Goal: Entertainment & Leisure: Consume media (video, audio)

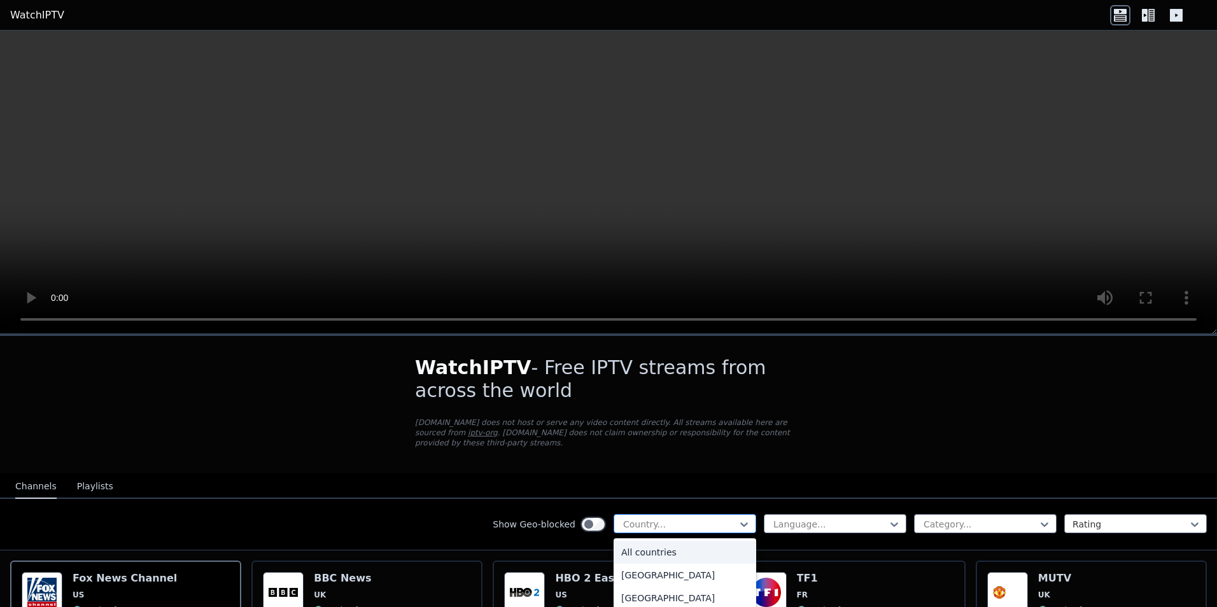
click at [721, 518] on div at bounding box center [680, 524] width 116 height 13
type input "*"
type input "******"
click at [676, 589] on div "[GEOGRAPHIC_DATA]" at bounding box center [685, 598] width 143 height 23
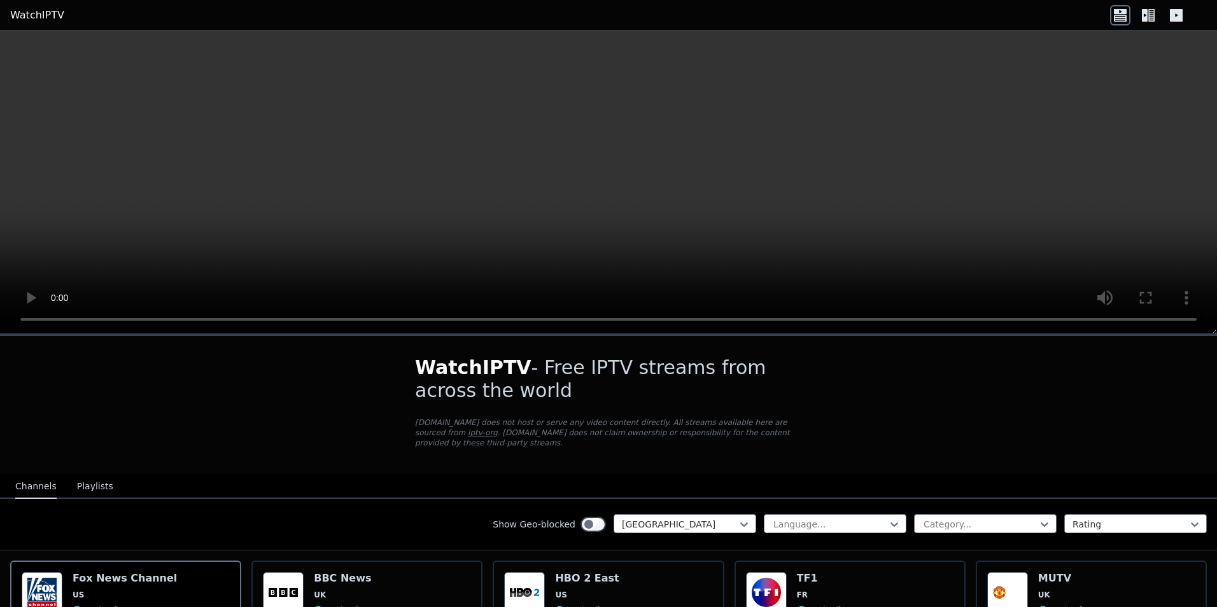
click at [953, 503] on div "Show Geo-blocked [GEOGRAPHIC_DATA] Language... Category... Rating" at bounding box center [608, 525] width 1217 height 52
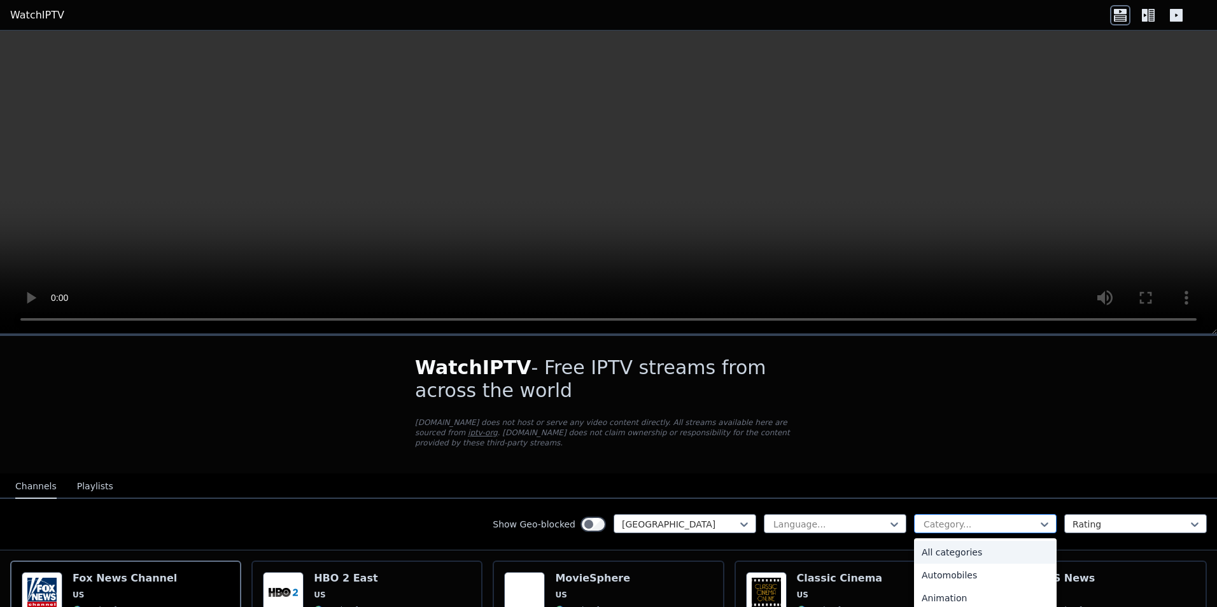
click at [953, 518] on div at bounding box center [980, 524] width 116 height 13
type input "*****"
click at [1005, 542] on div "Sports" at bounding box center [985, 552] width 143 height 23
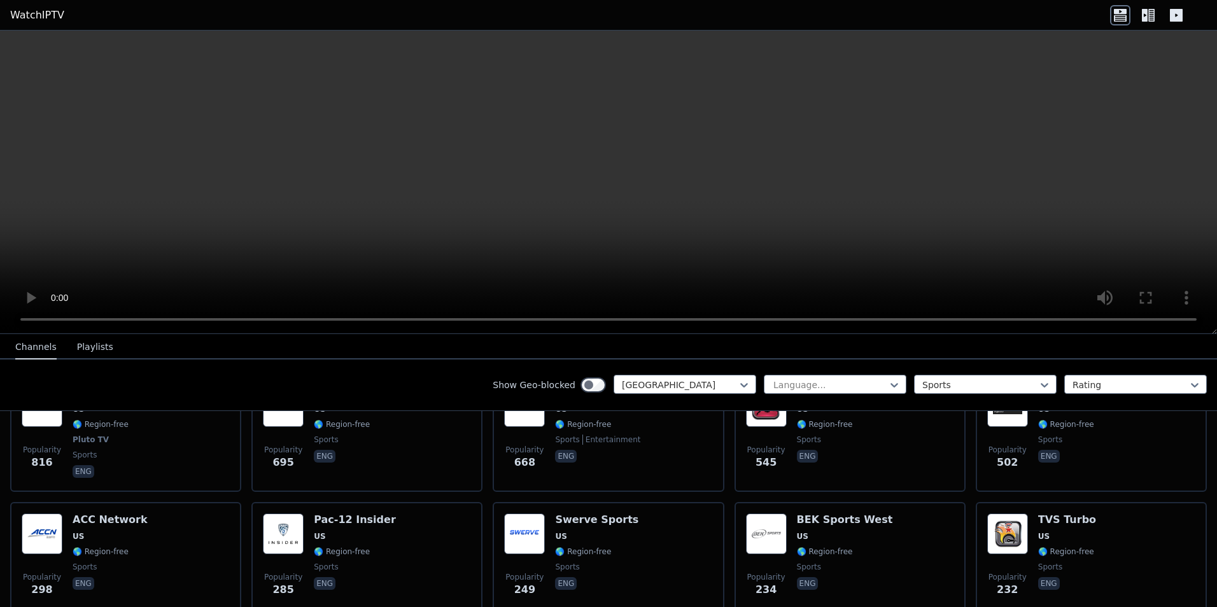
drag, startPoint x: 391, startPoint y: 517, endPoint x: 375, endPoint y: 559, distance: 44.9
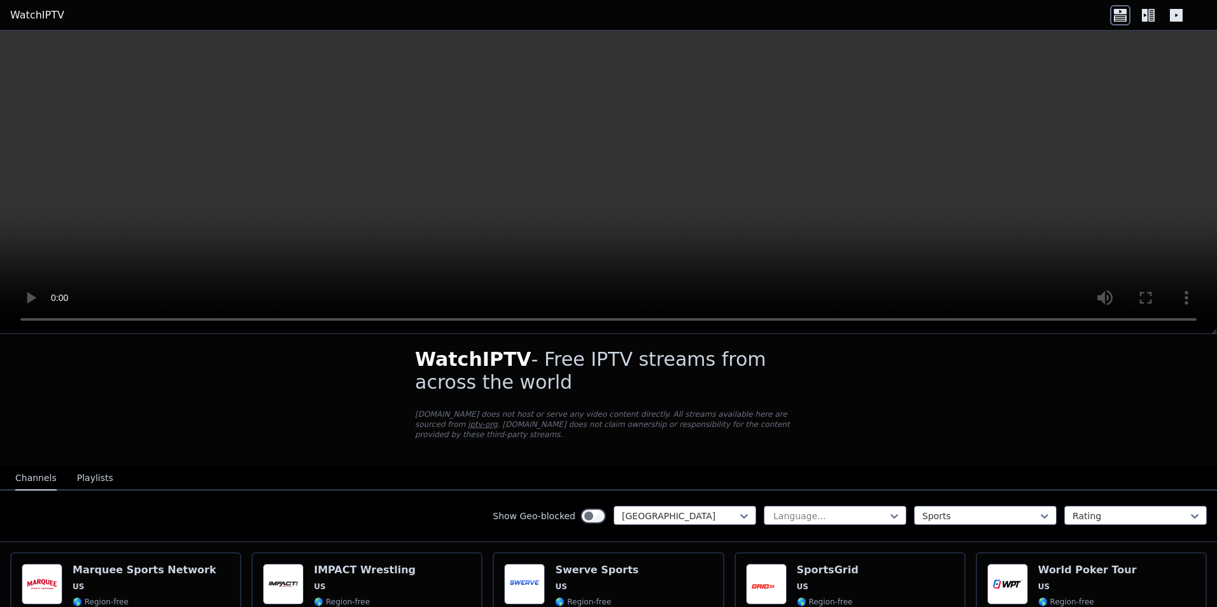
scroll to position [11, 0]
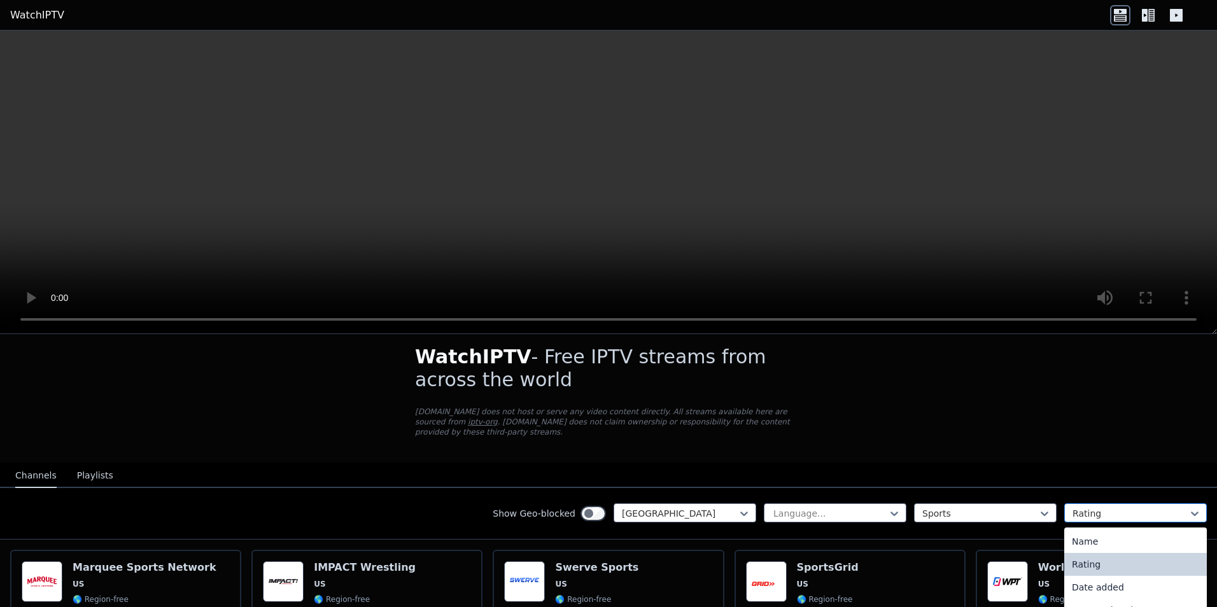
click at [1070, 503] on div "Rating" at bounding box center [1135, 512] width 143 height 19
click at [991, 509] on div at bounding box center [980, 513] width 116 height 13
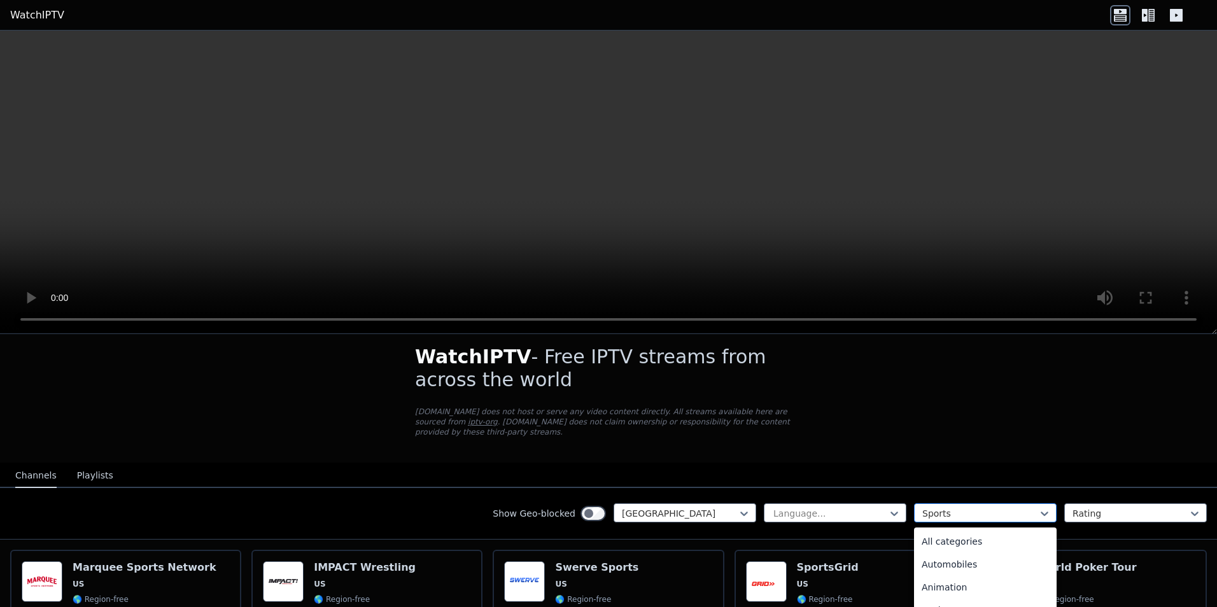
scroll to position [392, 0]
click at [987, 507] on div at bounding box center [980, 513] width 116 height 13
click at [444, 514] on div "Show Geo-blocked [GEOGRAPHIC_DATA] Language... 27 results available. Use Up and…" at bounding box center [608, 514] width 1217 height 52
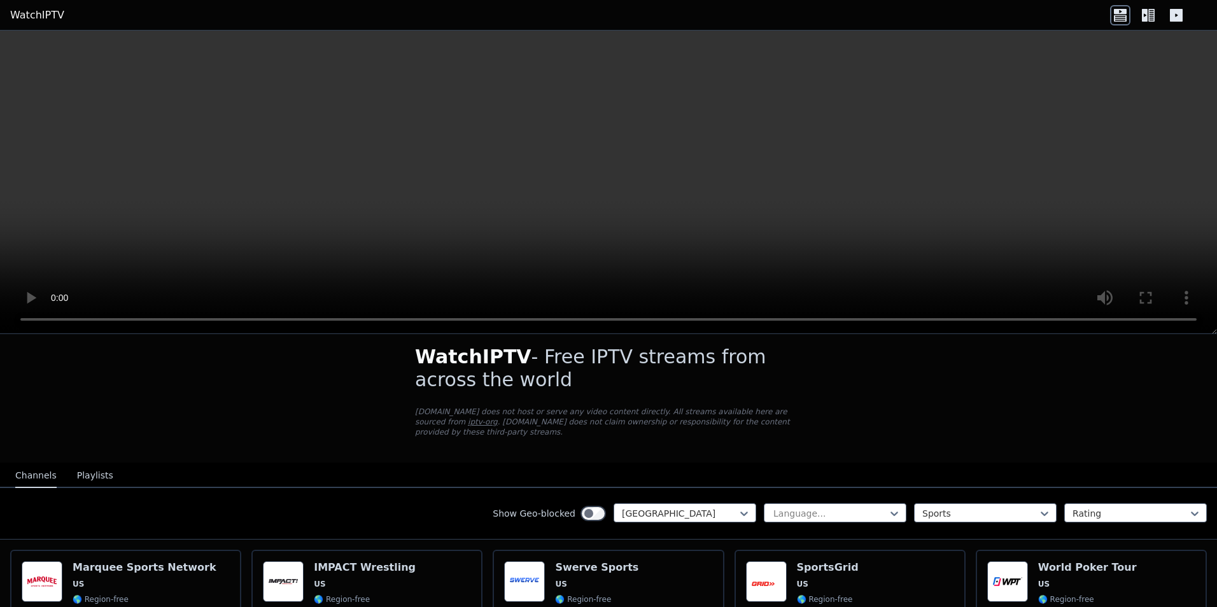
click at [347, 516] on div "Show Geo-blocked [GEOGRAPHIC_DATA] Language... Sports Rating" at bounding box center [608, 514] width 1217 height 52
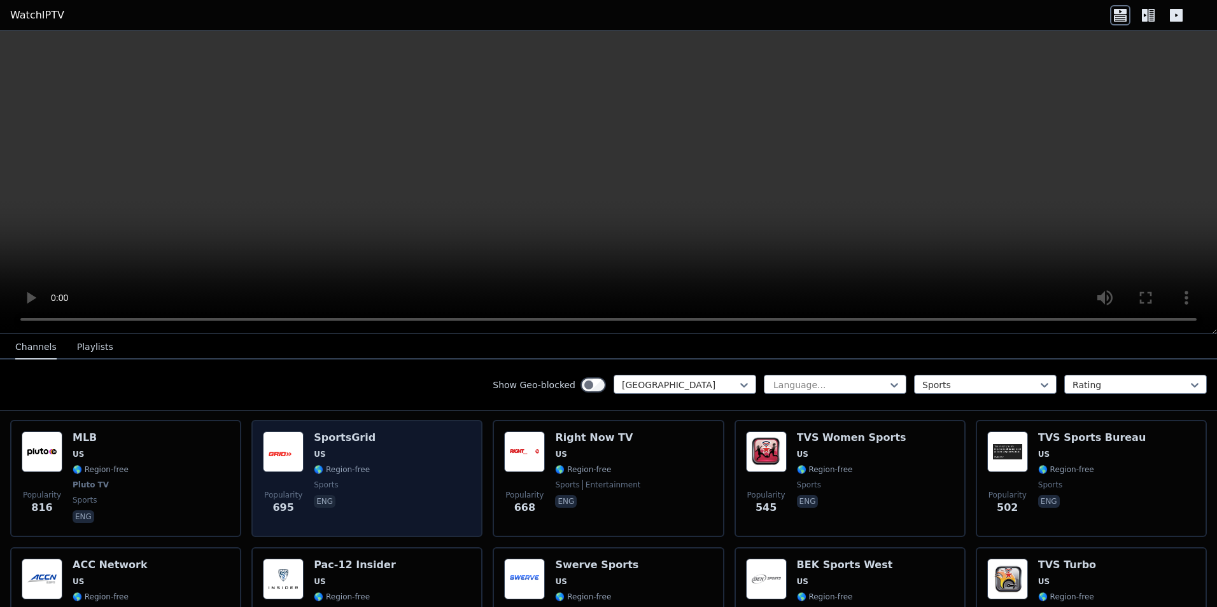
scroll to position [0, 0]
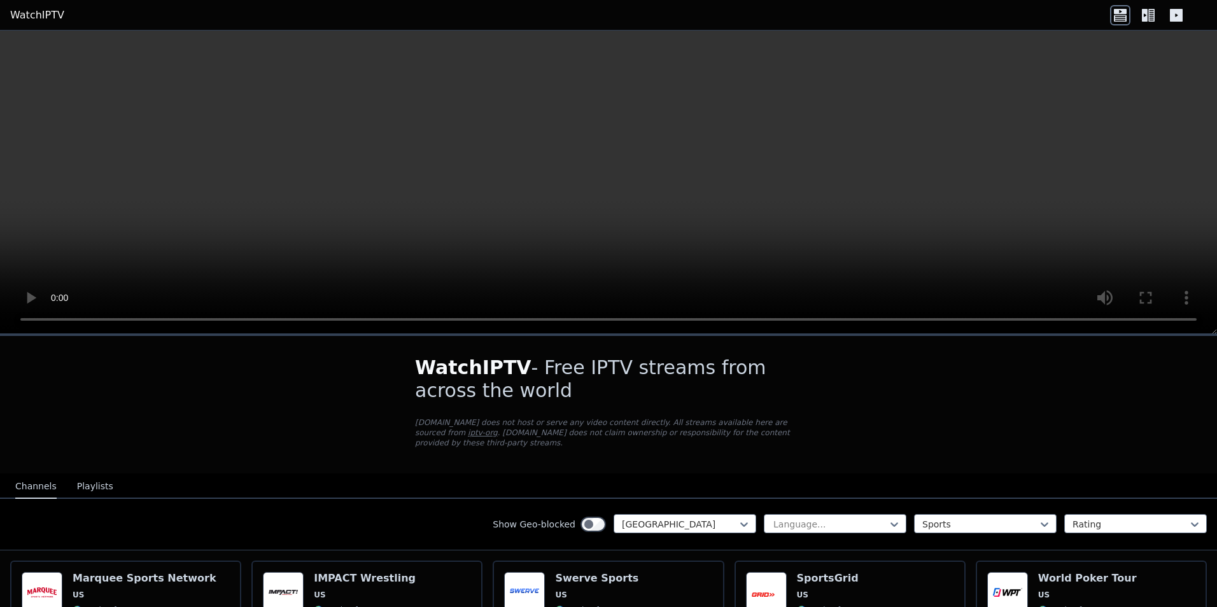
click at [1154, 17] on icon at bounding box center [1151, 15] width 6 height 13
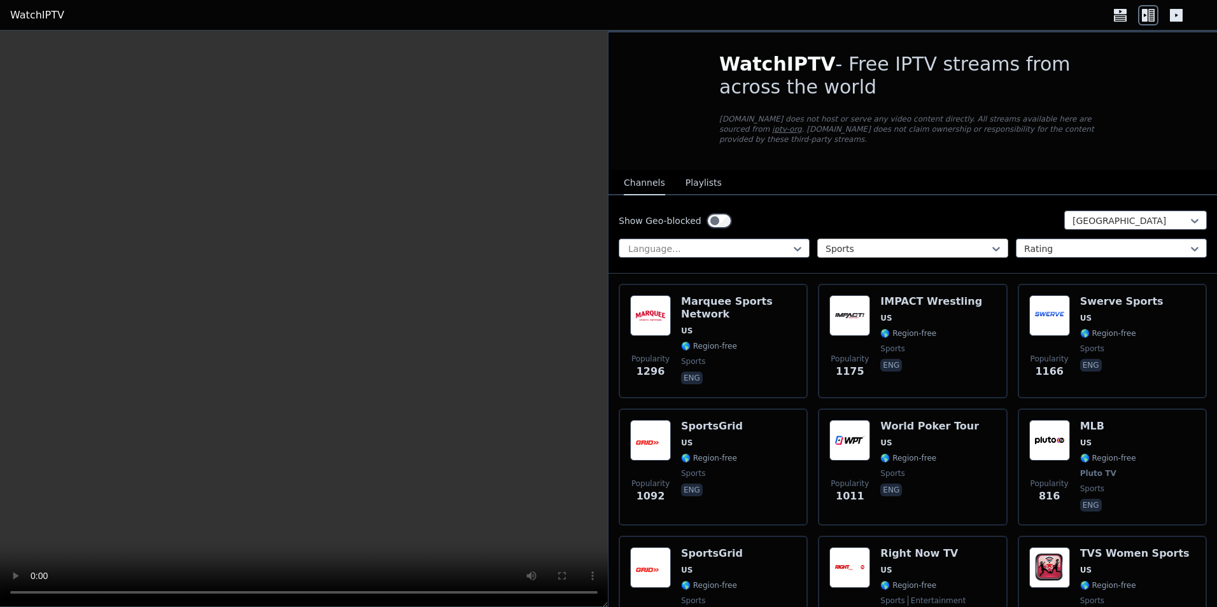
click at [967, 246] on div "Sports" at bounding box center [912, 248] width 191 height 19
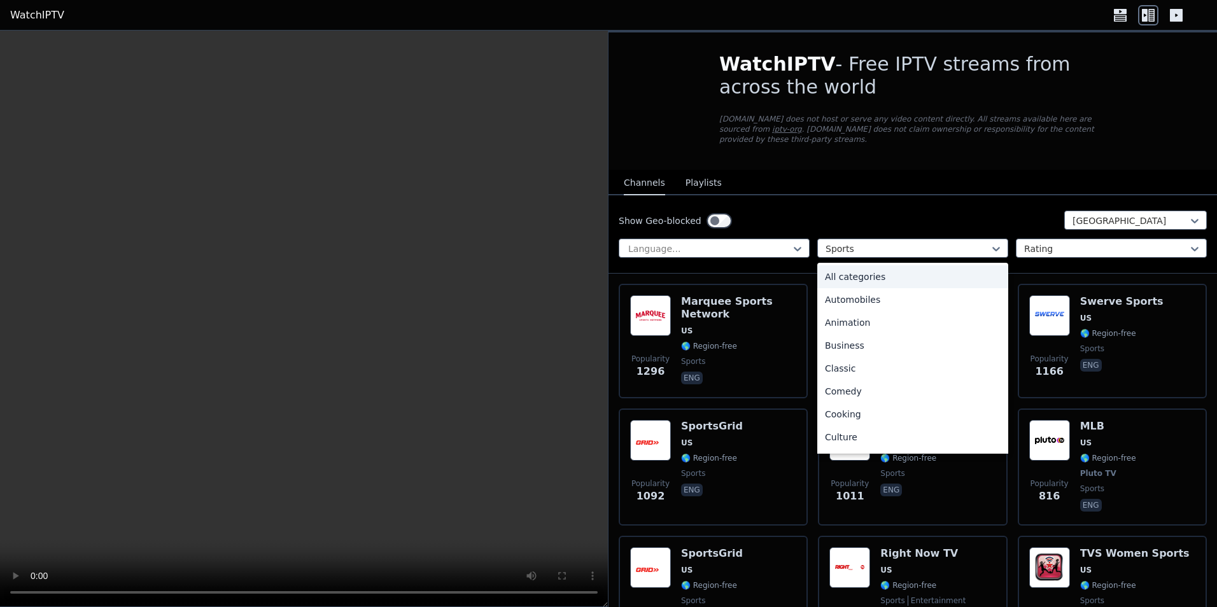
click at [853, 273] on div "All categories" at bounding box center [912, 276] width 191 height 23
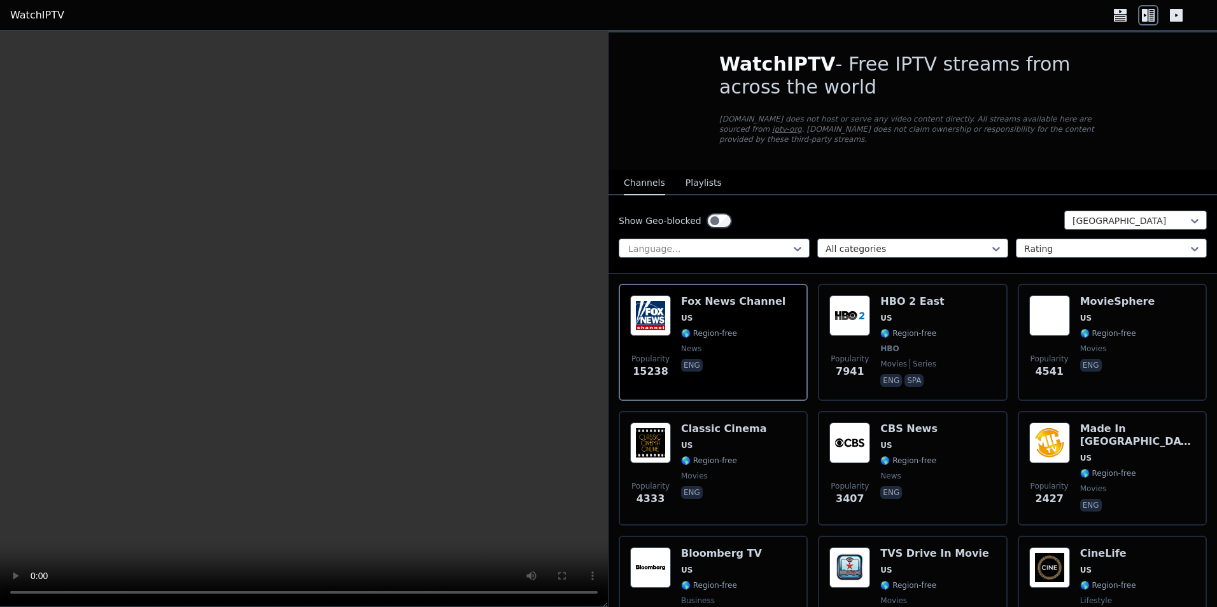
click at [890, 195] on div "Show Geo-blocked [GEOGRAPHIC_DATA] Language... All categories Rating" at bounding box center [912, 234] width 608 height 78
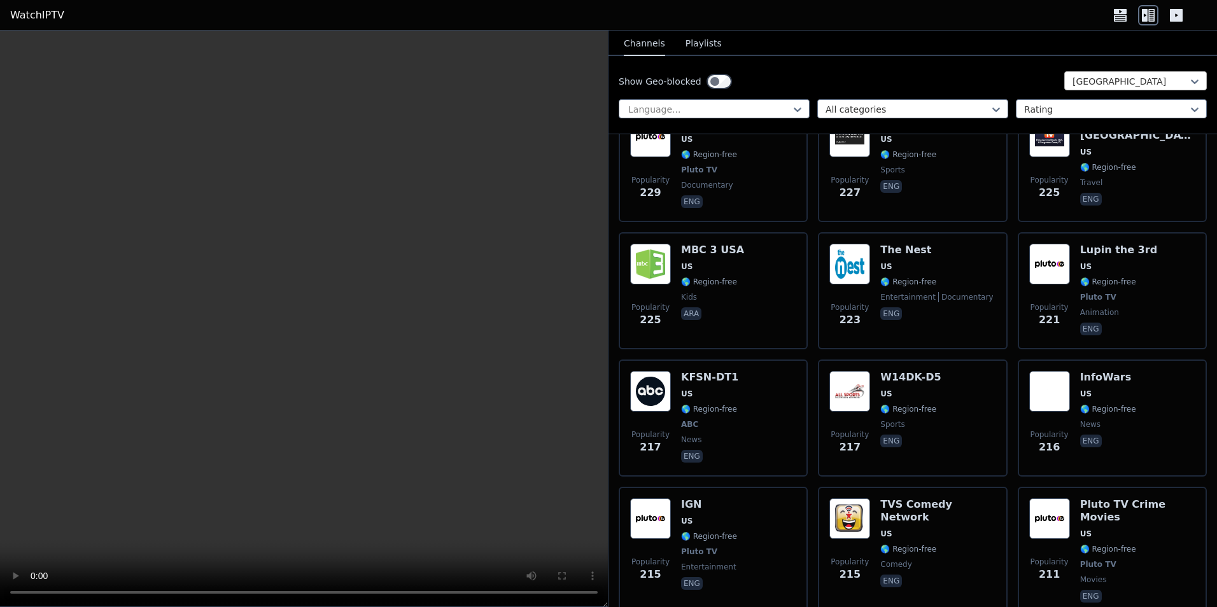
click at [1113, 81] on div at bounding box center [1130, 81] width 116 height 13
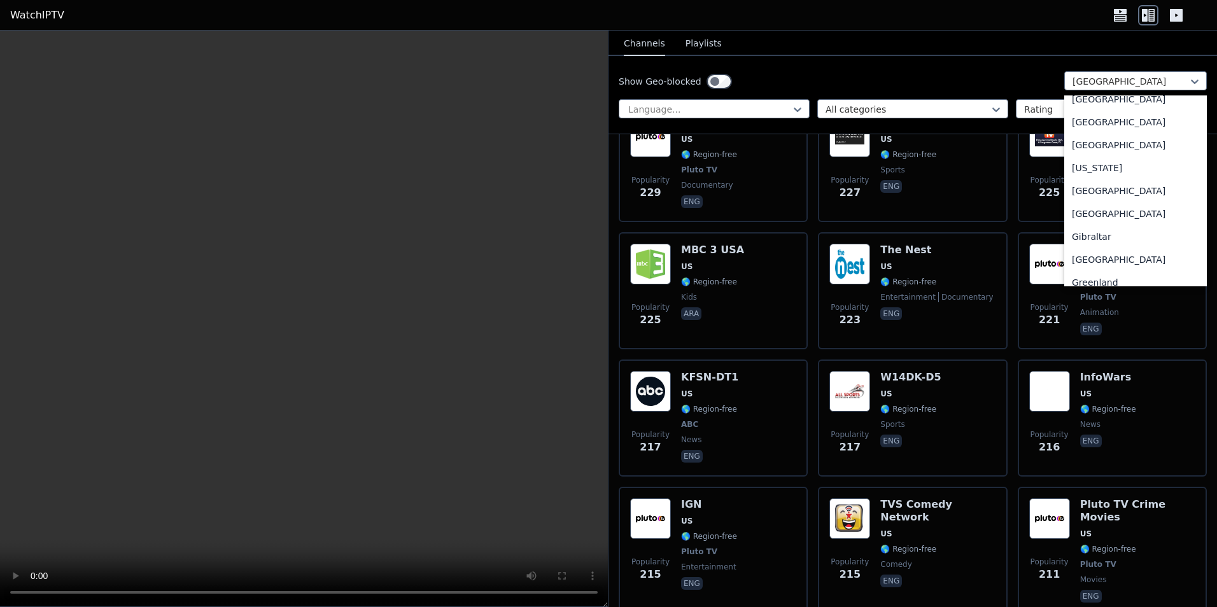
scroll to position [0, 0]
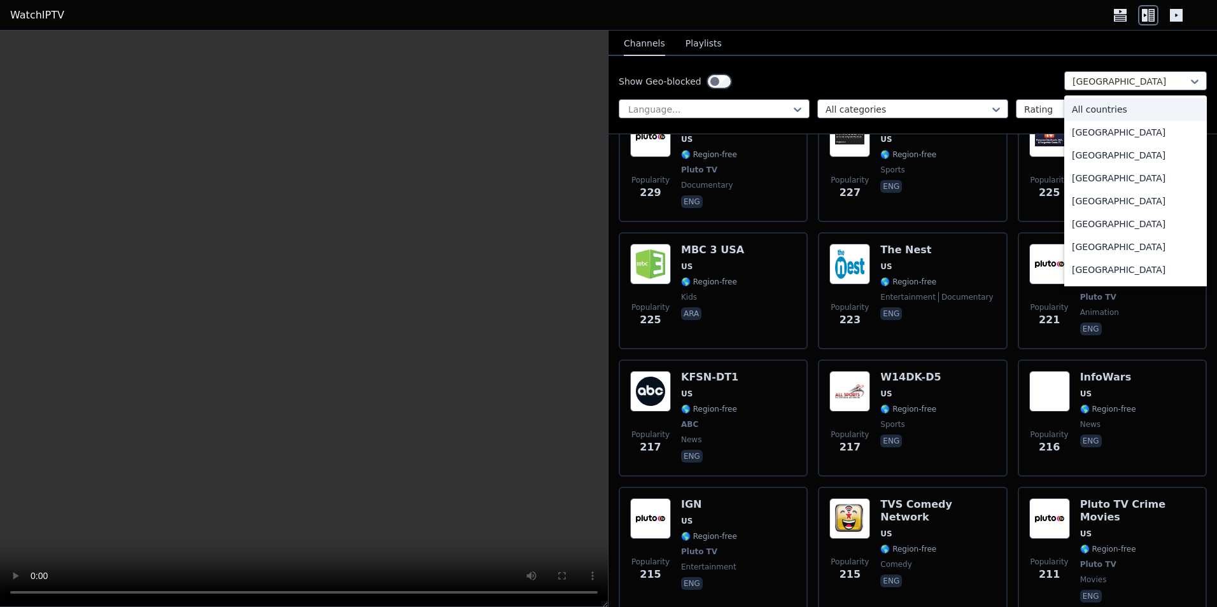
click at [1085, 110] on div "All countries" at bounding box center [1135, 109] width 143 height 23
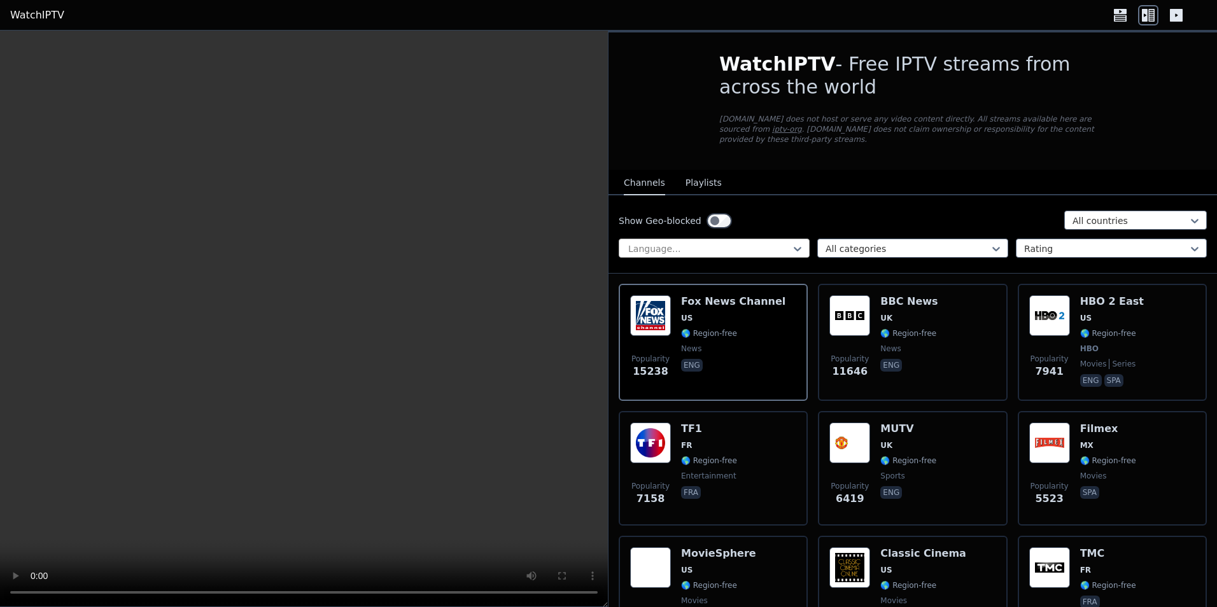
scroll to position [973, 0]
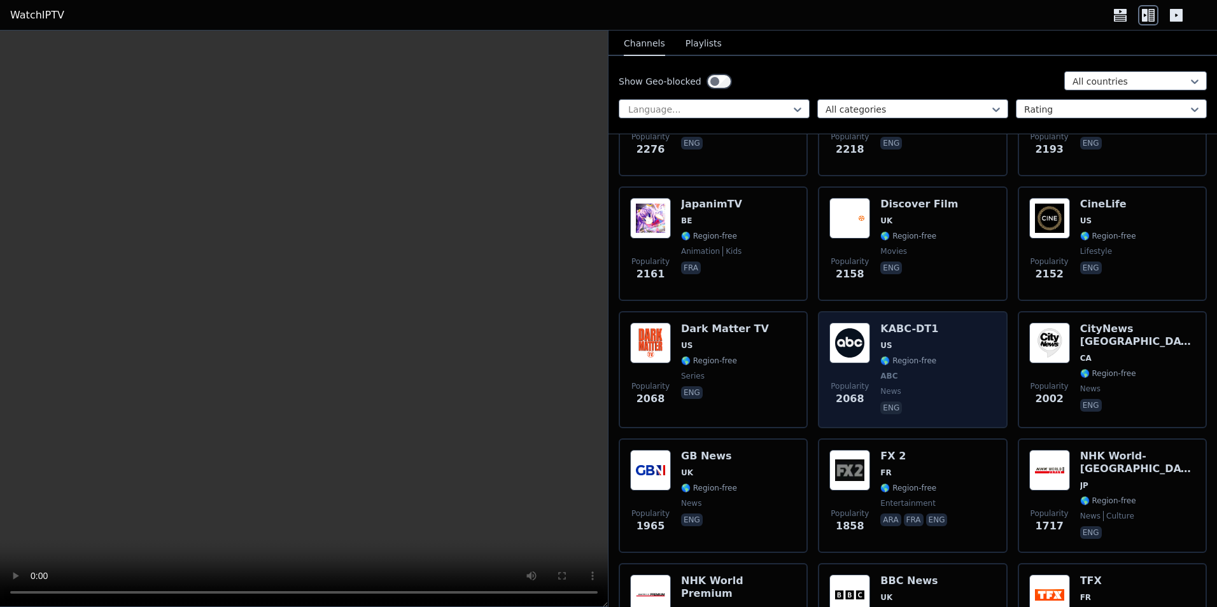
click at [963, 340] on div "Popularity 2068 KABC-DT1 US 🌎 Region-free ABC news eng" at bounding box center [912, 370] width 166 height 94
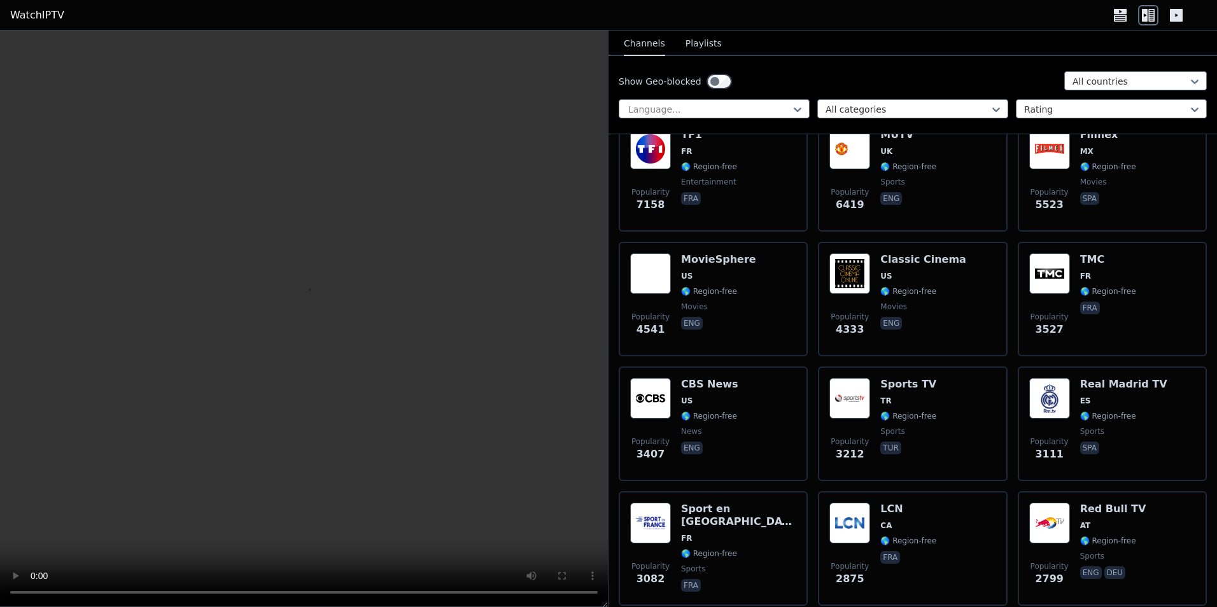
scroll to position [0, 0]
